Goal: Information Seeking & Learning: Compare options

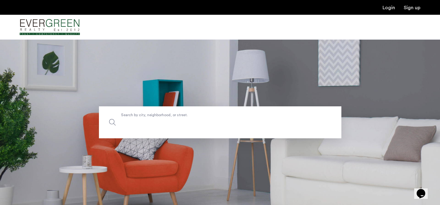
click at [141, 127] on input "Search by city, neighborhood, or street." at bounding box center [220, 122] width 242 height 32
click at [13, 7] on div "Login Sign up" at bounding box center [220, 7] width 440 height 15
click at [190, 123] on span "Search by city, neighborhood, or street." at bounding box center [206, 122] width 170 height 8
click at [190, 123] on input "Search by city, neighborhood, or street." at bounding box center [220, 122] width 242 height 32
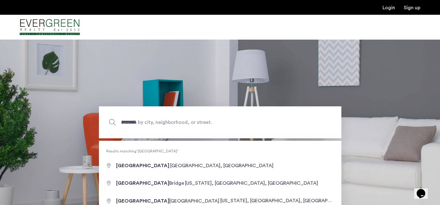
type input "**********"
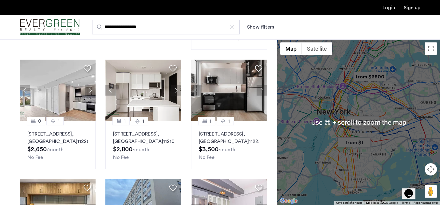
scroll to position [174, 0]
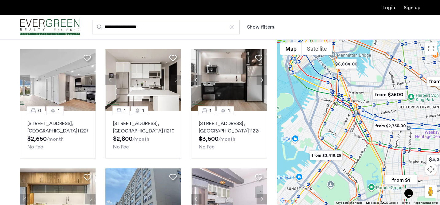
drag, startPoint x: 345, startPoint y: 152, endPoint x: 407, endPoint y: 147, distance: 61.6
click at [407, 147] on div at bounding box center [358, 122] width 163 height 166
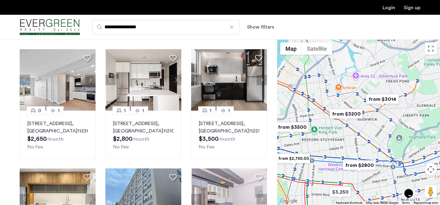
drag, startPoint x: 412, startPoint y: 95, endPoint x: 310, endPoint y: 136, distance: 109.7
click at [310, 136] on div at bounding box center [358, 122] width 163 height 166
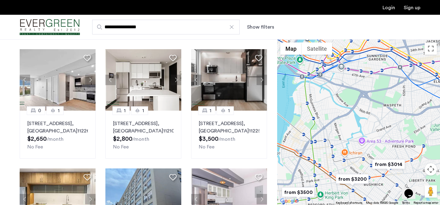
drag, startPoint x: 336, startPoint y: 92, endPoint x: 344, endPoint y: 158, distance: 67.2
click at [344, 158] on div at bounding box center [358, 122] width 163 height 166
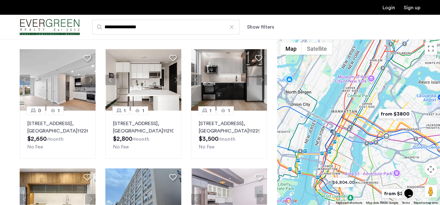
drag, startPoint x: 342, startPoint y: 131, endPoint x: 383, endPoint y: 157, distance: 48.8
click at [383, 157] on div at bounding box center [358, 122] width 163 height 166
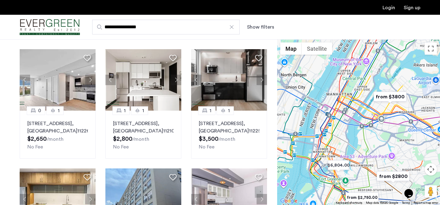
drag, startPoint x: 368, startPoint y: 81, endPoint x: 368, endPoint y: 100, distance: 19.1
click at [368, 100] on div at bounding box center [358, 122] width 163 height 166
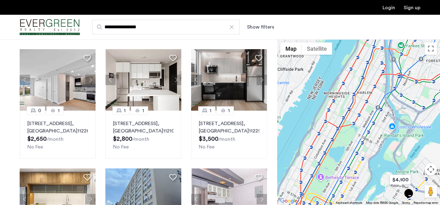
drag, startPoint x: 375, startPoint y: 72, endPoint x: 364, endPoint y: 139, distance: 67.8
click at [364, 139] on div at bounding box center [358, 122] width 163 height 166
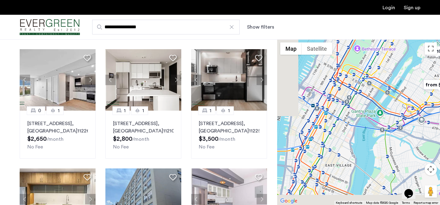
drag, startPoint x: 352, startPoint y: 150, endPoint x: 391, endPoint y: 17, distance: 138.5
click at [391, 17] on app-root "**********" at bounding box center [220, 178] width 440 height 704
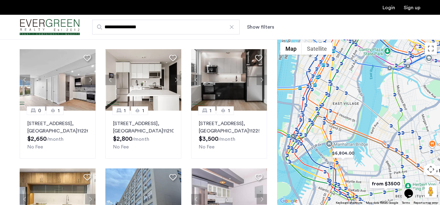
drag, startPoint x: 372, startPoint y: 107, endPoint x: 347, endPoint y: 51, distance: 60.9
click at [347, 51] on div at bounding box center [358, 122] width 163 height 166
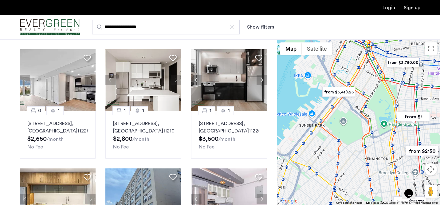
drag, startPoint x: 328, startPoint y: 146, endPoint x: 372, endPoint y: 75, distance: 83.6
click at [372, 75] on div at bounding box center [358, 122] width 163 height 166
click at [404, 64] on img "from $2,750.00" at bounding box center [403, 63] width 38 height 14
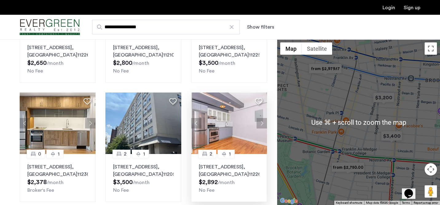
scroll to position [0, 0]
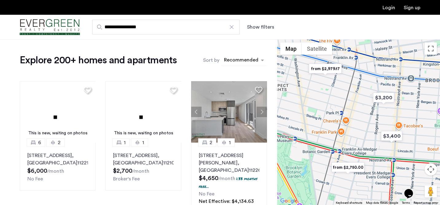
click at [258, 61] on div "sort-apartment" at bounding box center [241, 61] width 36 height 8
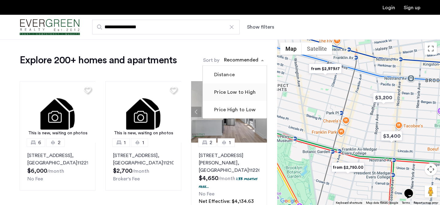
click at [236, 97] on mat-checkbox "Price Low to High" at bounding box center [235, 92] width 64 height 18
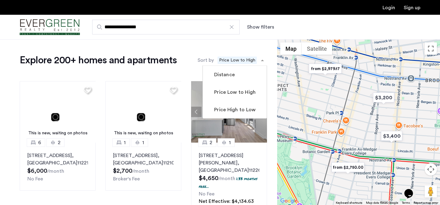
click at [183, 58] on div "Explore 200+ homes and apartments Sort by Recommended × Price Low to High Dista…" at bounding box center [143, 60] width 247 height 12
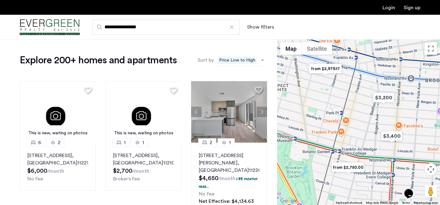
click at [246, 60] on span "Price Low to High" at bounding box center [237, 60] width 39 height 7
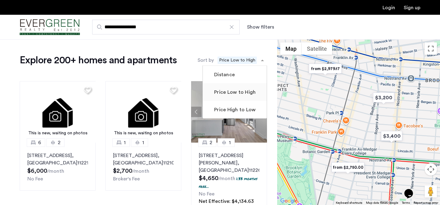
click at [244, 92] on label "Price Low to High" at bounding box center [234, 91] width 43 height 7
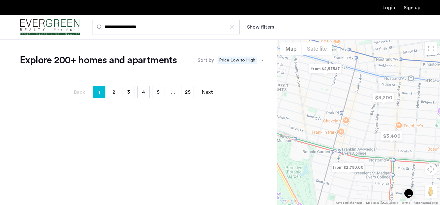
click at [244, 92] on ul "Back page 1 / 25 You're on page 1 page 2 page 3 page 4 page 5 page ... page 25 …" at bounding box center [143, 92] width 247 height 12
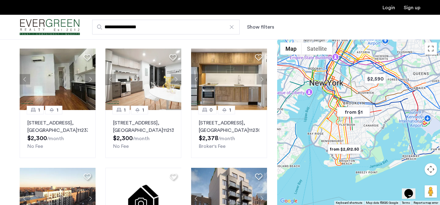
scroll to position [279, 0]
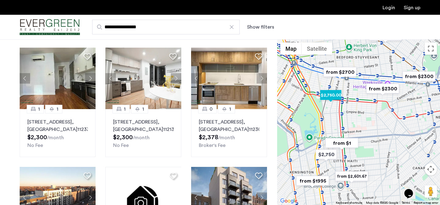
drag, startPoint x: 378, startPoint y: 157, endPoint x: 329, endPoint y: 101, distance: 73.8
click at [329, 101] on div "To navigate, press the arrow keys." at bounding box center [358, 122] width 163 height 166
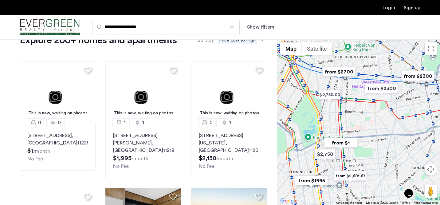
scroll to position [15, 0]
